Goal: Check status: Check status

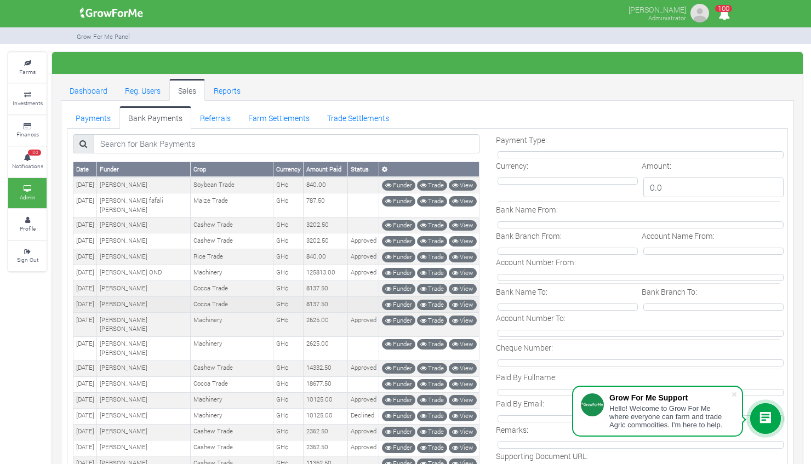
click at [289, 299] on td "GH¢" at bounding box center [289, 305] width 30 height 16
click at [327, 297] on td "8137.50" at bounding box center [326, 305] width 44 height 16
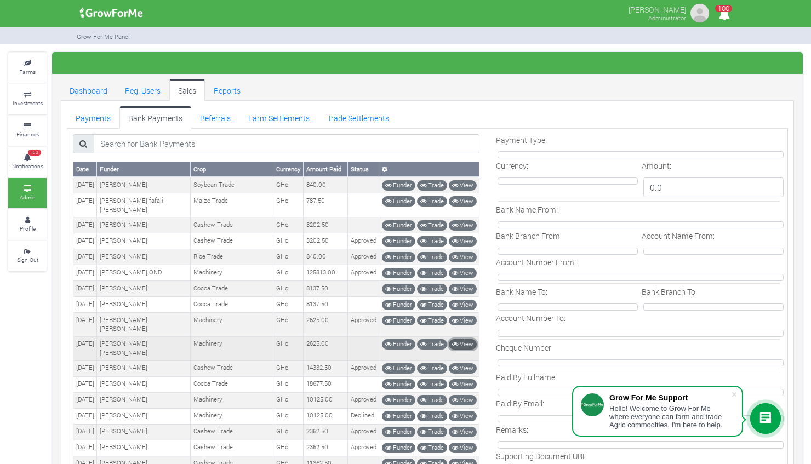
click at [457, 342] on icon at bounding box center [455, 345] width 6 height 6
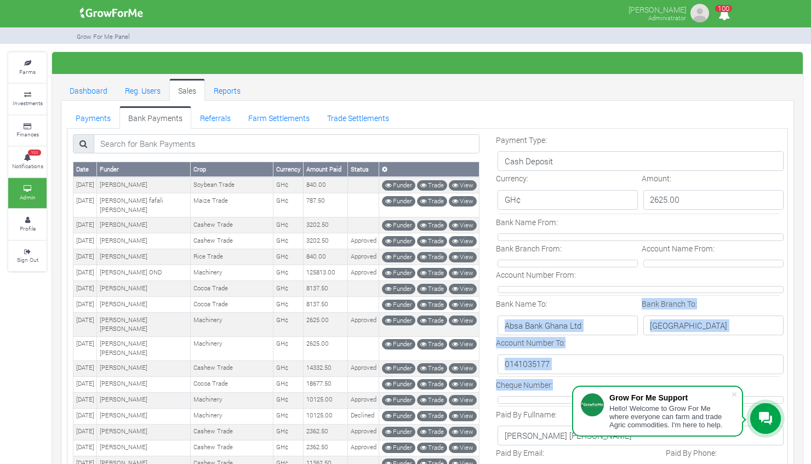
drag, startPoint x: 491, startPoint y: 317, endPoint x: 612, endPoint y: 405, distance: 149.6
click at [612, 405] on body "Grow For Me Support Hello! Welcome to Grow For Me where everyone can farm and t…" at bounding box center [405, 232] width 811 height 464
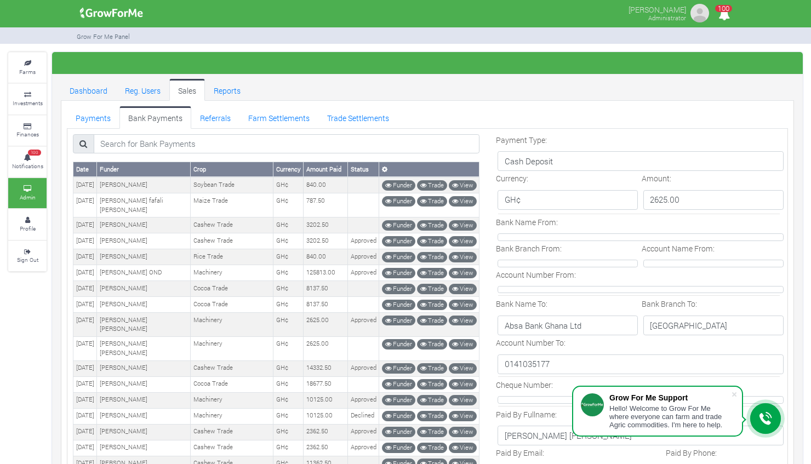
click at [647, 337] on form "Payment Type: Cash Deposit Currency: GH¢ Amount: 2625.00 Bank Name From: Bank B…" at bounding box center [639, 413] width 286 height 559
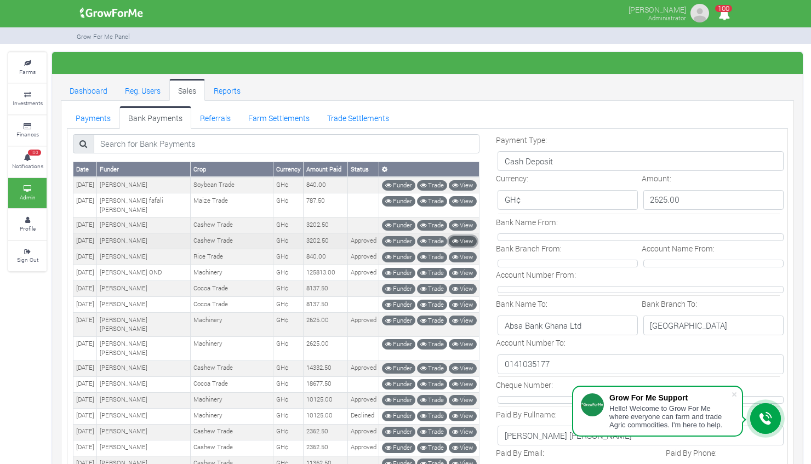
click at [469, 236] on link "View" at bounding box center [463, 241] width 28 height 10
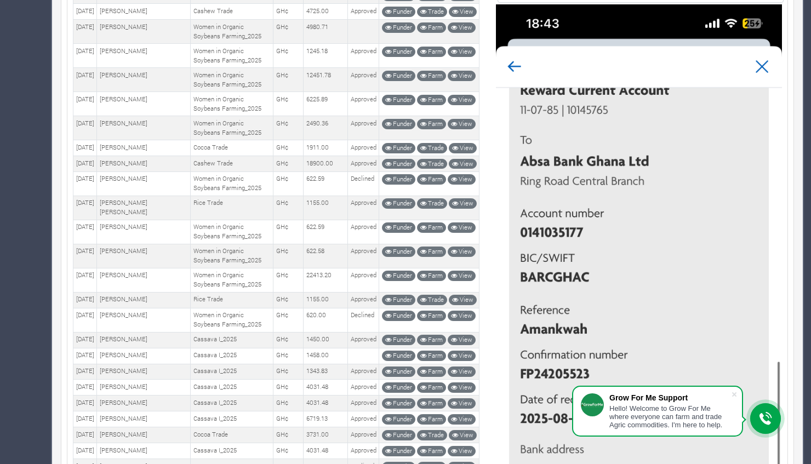
scroll to position [601, 0]
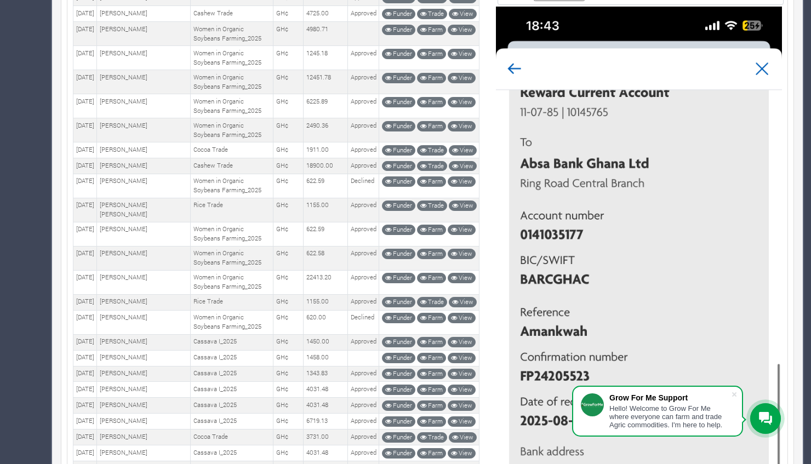
click at [697, 208] on img at bounding box center [639, 316] width 286 height 619
click at [651, 255] on img at bounding box center [639, 316] width 286 height 619
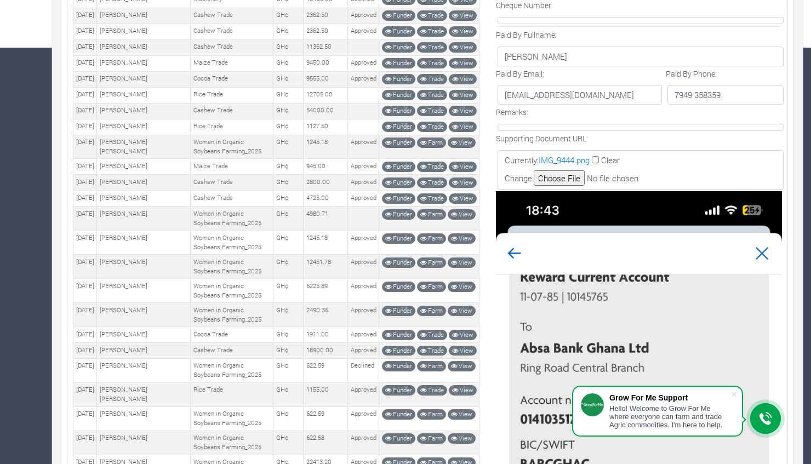
scroll to position [413, 0]
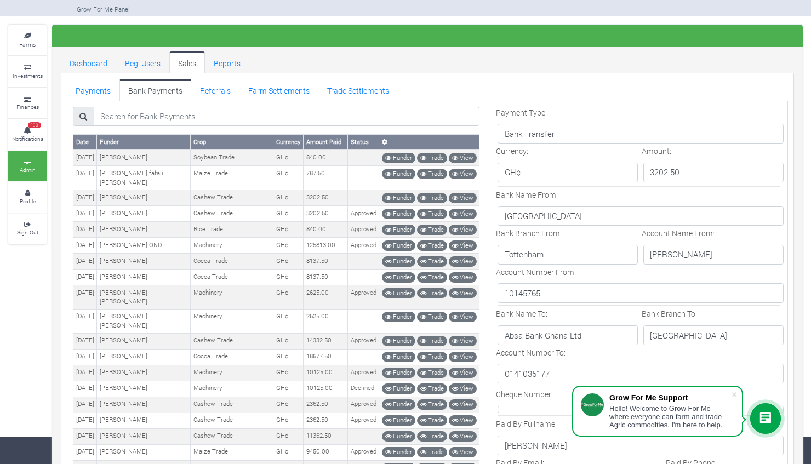
scroll to position [21, 0]
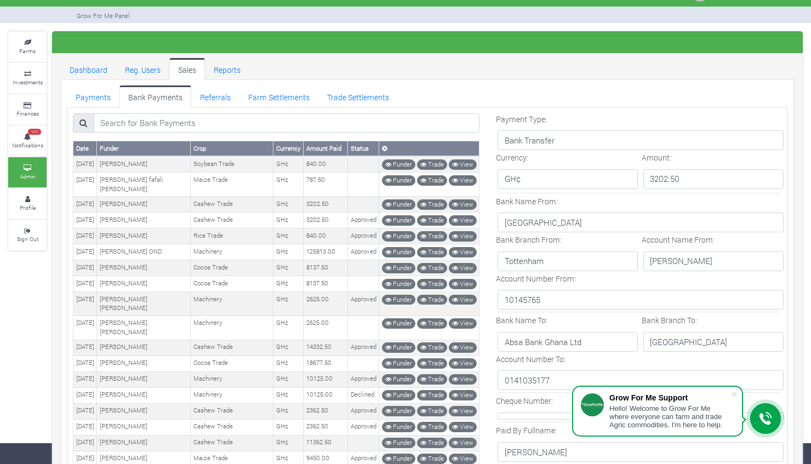
click at [584, 218] on p "HALIFAX" at bounding box center [641, 223] width 286 height 20
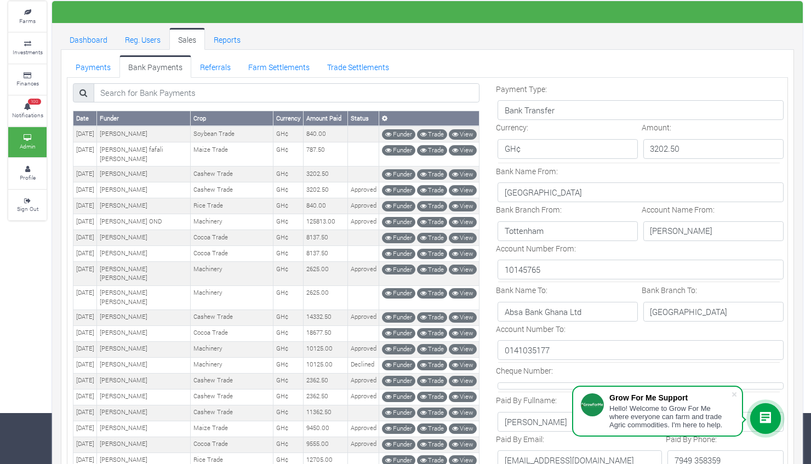
scroll to position [0, 0]
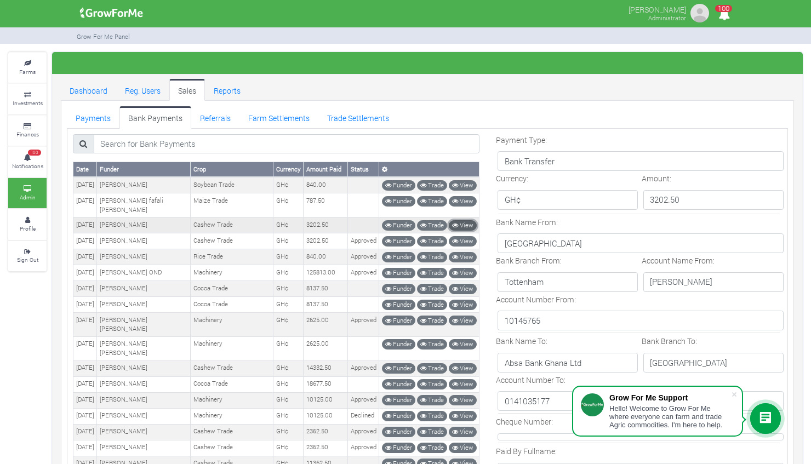
click at [466, 220] on link "View" at bounding box center [463, 225] width 28 height 10
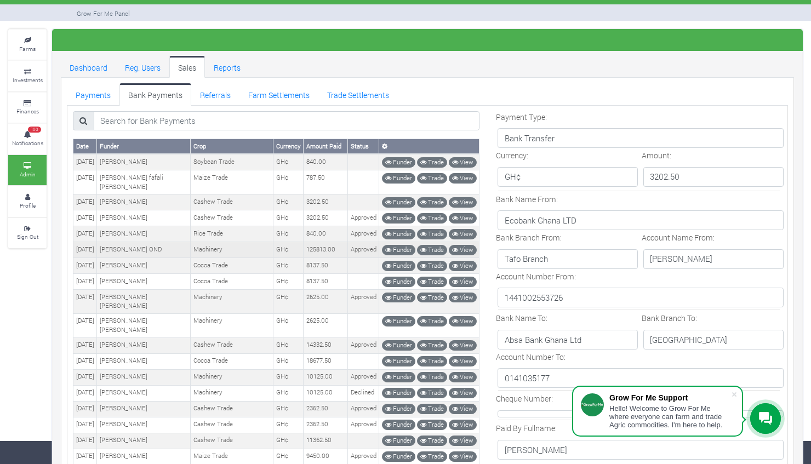
scroll to position [22, 0]
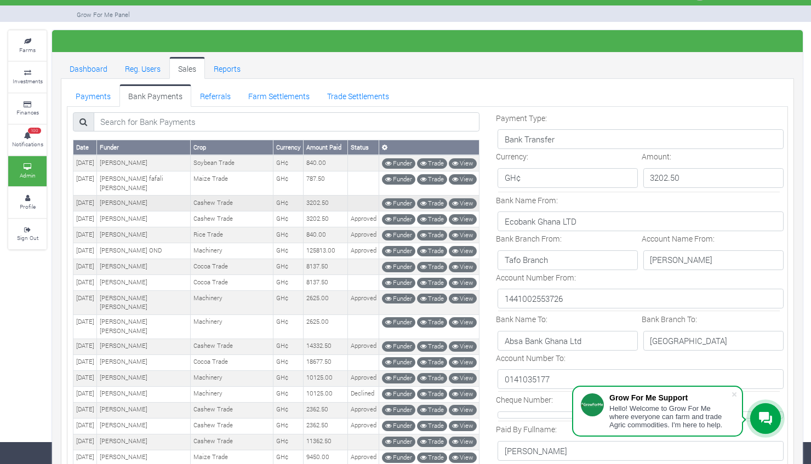
drag, startPoint x: 167, startPoint y: 191, endPoint x: 113, endPoint y: 190, distance: 53.7
click at [113, 196] on td "[PERSON_NAME]" at bounding box center [144, 204] width 94 height 16
copy td "[PERSON_NAME]"
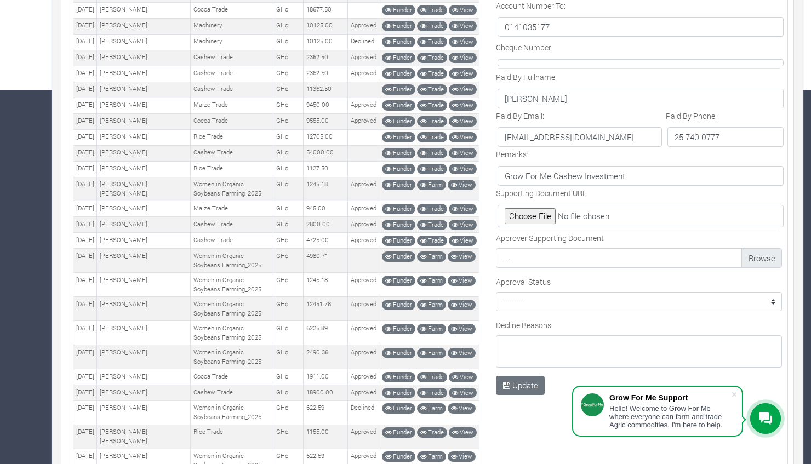
scroll to position [0, 0]
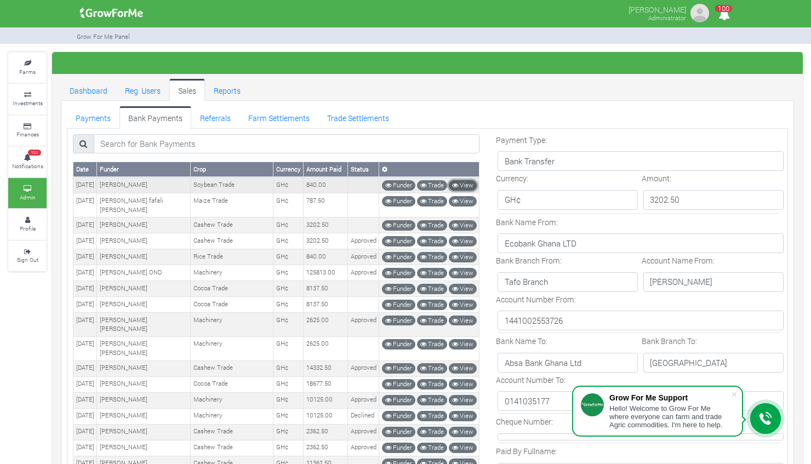
click at [463, 183] on link "View" at bounding box center [463, 185] width 28 height 10
